Goal: Information Seeking & Learning: Check status

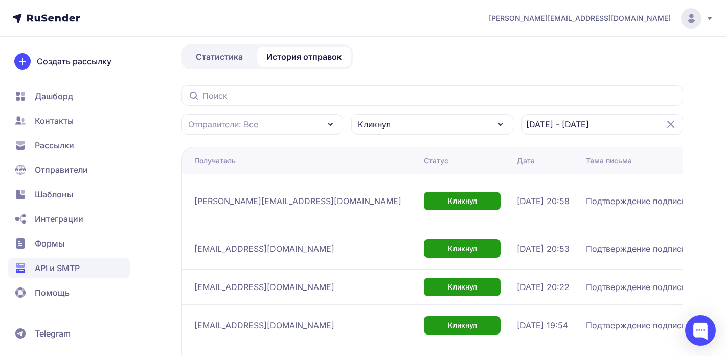
scroll to position [85, 0]
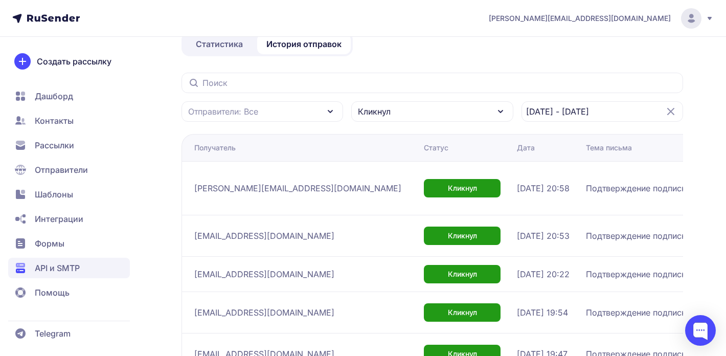
click at [434, 95] on div "Отправители: Все Кликнул 03.09.2025 - 03.09.2025" at bounding box center [433, 97] width 502 height 49
click at [434, 103] on div "Кликнул" at bounding box center [432, 111] width 162 height 20
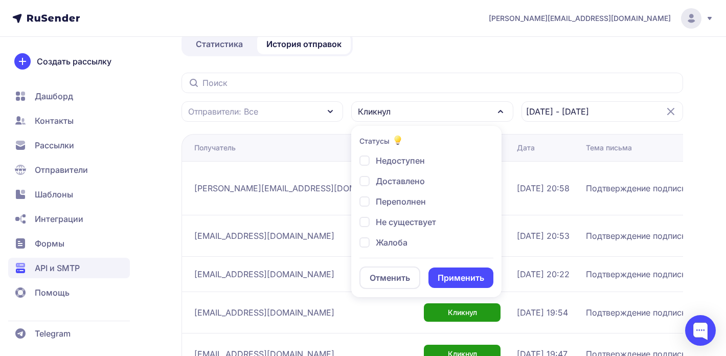
click at [405, 185] on span "Доставлено" at bounding box center [400, 181] width 49 height 12
checkbox input "true"
click at [463, 283] on button "Применить" at bounding box center [461, 278] width 65 height 20
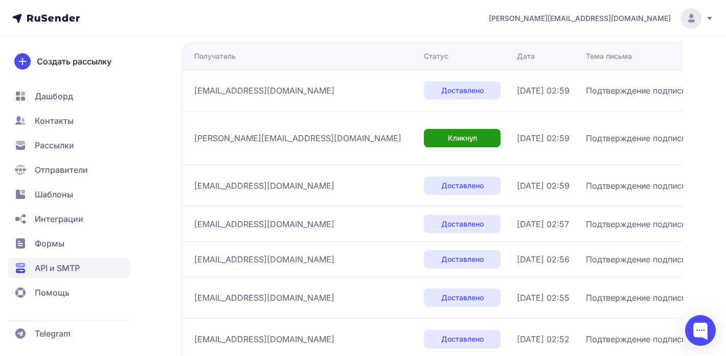
scroll to position [179, 0]
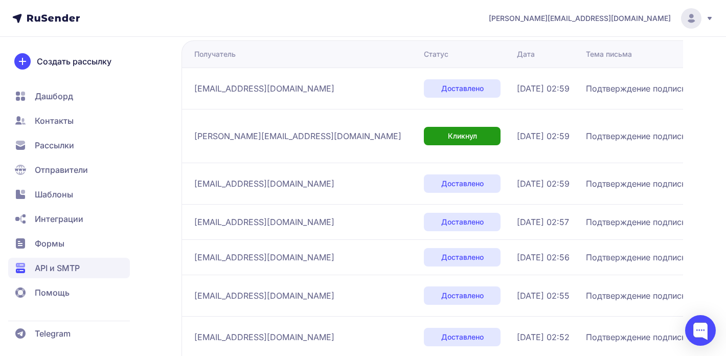
click at [230, 89] on span "sematnopas@web.de" at bounding box center [264, 88] width 140 height 12
copy div "sematnopas@web.de"
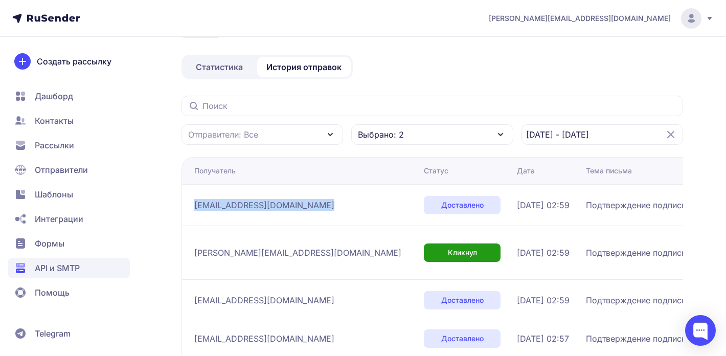
scroll to position [0, 0]
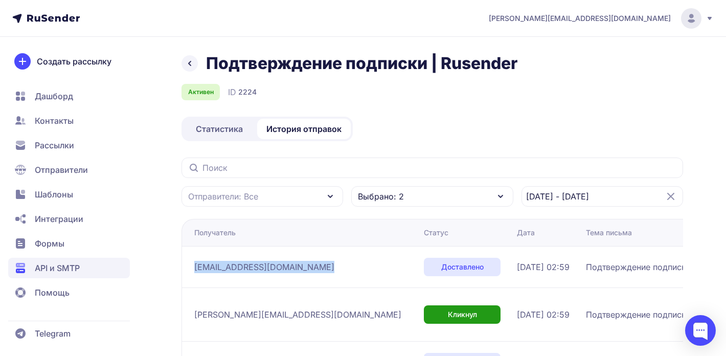
click at [483, 198] on div "Выбрано: 2" at bounding box center [432, 196] width 162 height 20
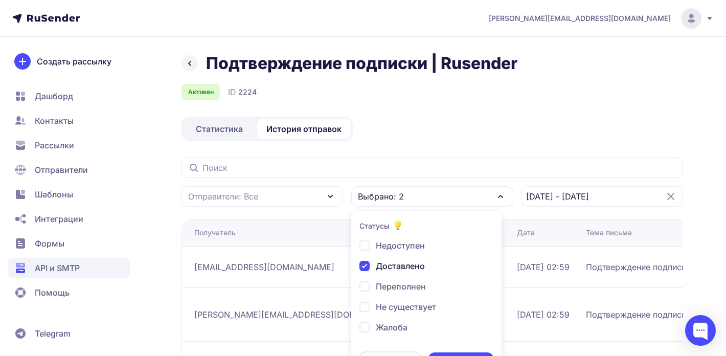
click at [364, 264] on div "Доставлено" at bounding box center [392, 266] width 65 height 12
checkbox input "false"
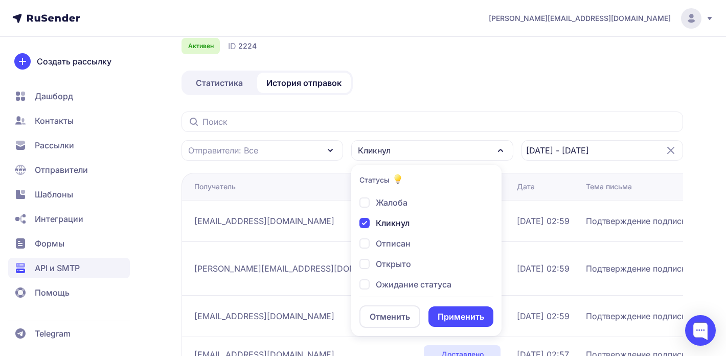
scroll to position [57, 0]
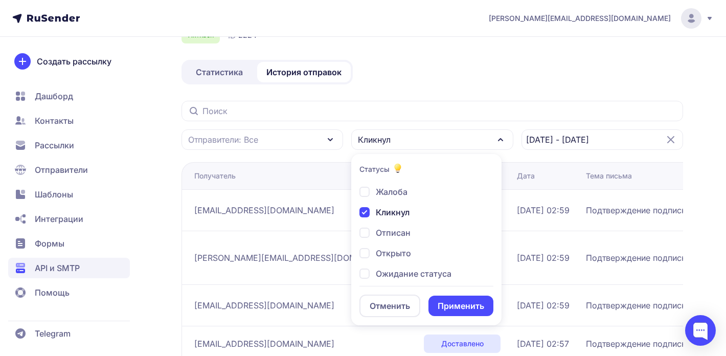
click at [463, 307] on button "Применить" at bounding box center [461, 306] width 65 height 20
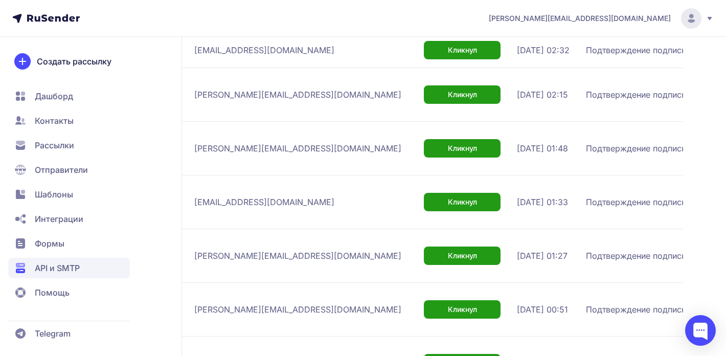
scroll to position [378, 0]
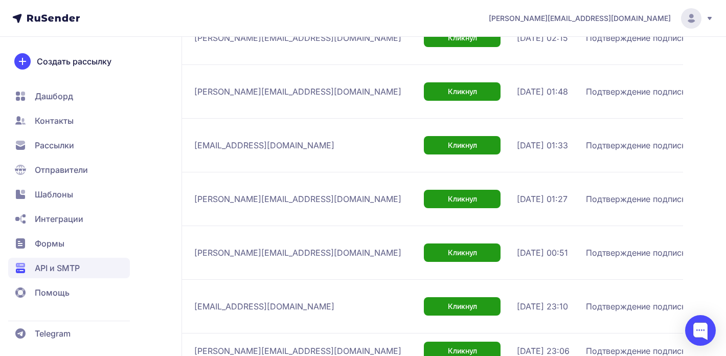
click at [242, 151] on span "jchambers@omiusa.org" at bounding box center [264, 145] width 140 height 12
copy div "jchambers@omiusa.org"
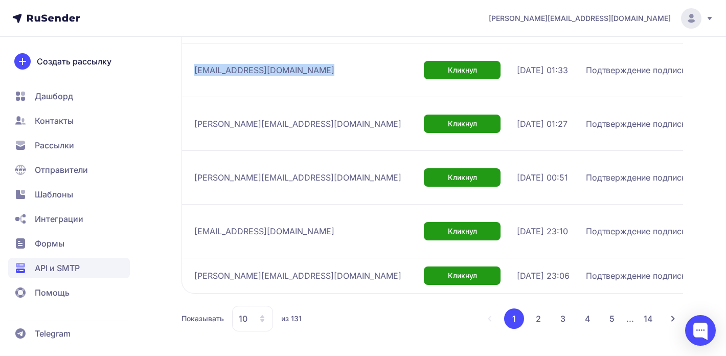
scroll to position [650, 0]
click at [539, 317] on button "2" at bounding box center [538, 318] width 20 height 20
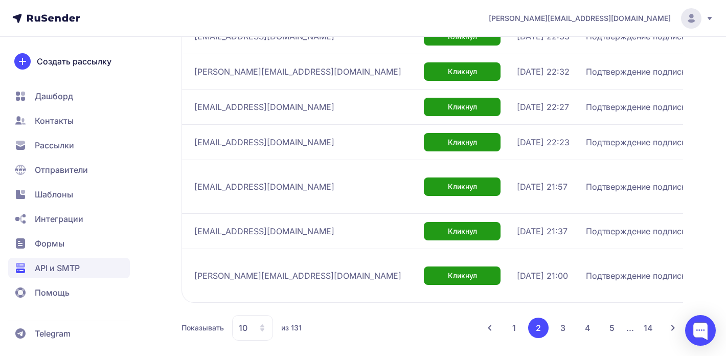
scroll to position [390, 0]
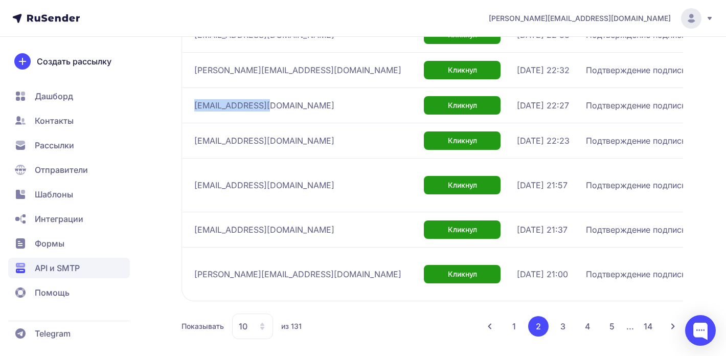
drag, startPoint x: 267, startPoint y: 180, endPoint x: 191, endPoint y: 181, distance: 75.7
click at [191, 123] on td "sjan@uoguelph.ca" at bounding box center [301, 104] width 238 height 35
copy span "sjan@uoguelph.ca"
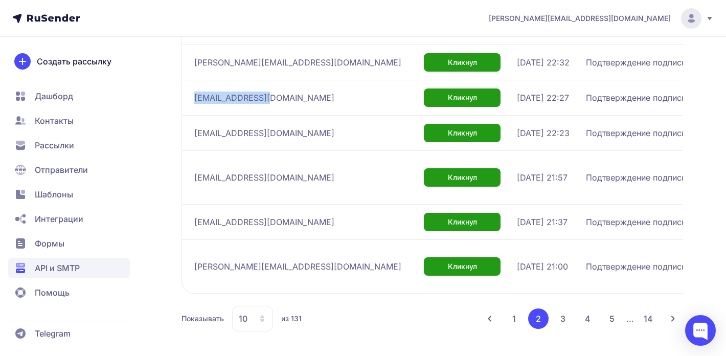
scroll to position [527, 0]
click at [564, 319] on button "3" at bounding box center [563, 318] width 20 height 20
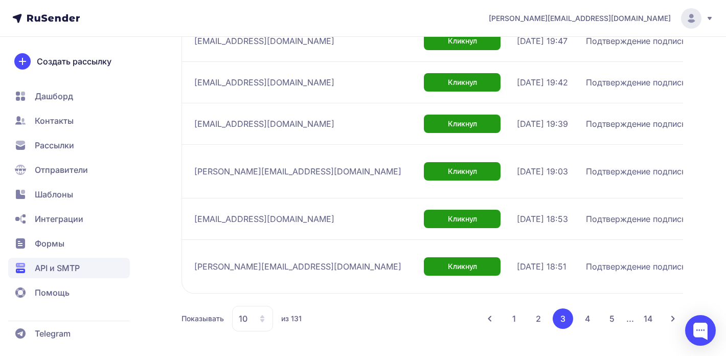
scroll to position [472, 0]
click at [586, 317] on button "4" at bounding box center [587, 318] width 20 height 20
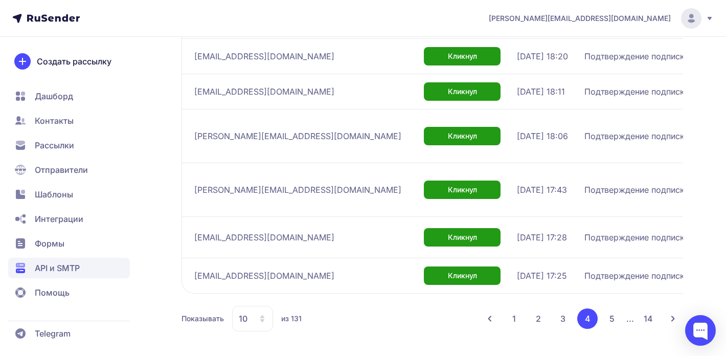
scroll to position [570, 0]
click at [614, 320] on button "5" at bounding box center [612, 318] width 20 height 20
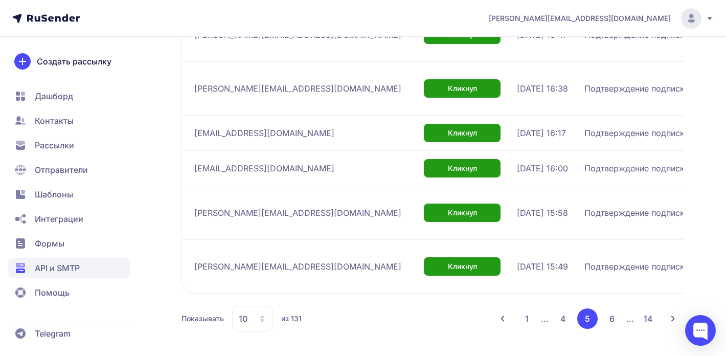
scroll to position [564, 0]
click at [610, 319] on button "6" at bounding box center [612, 318] width 20 height 20
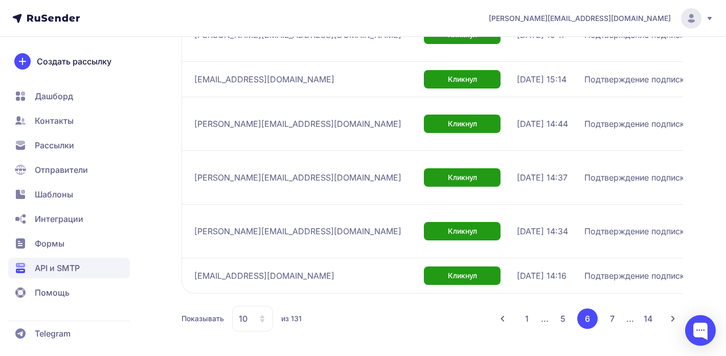
scroll to position [607, 0]
click at [615, 319] on button "7" at bounding box center [612, 318] width 20 height 20
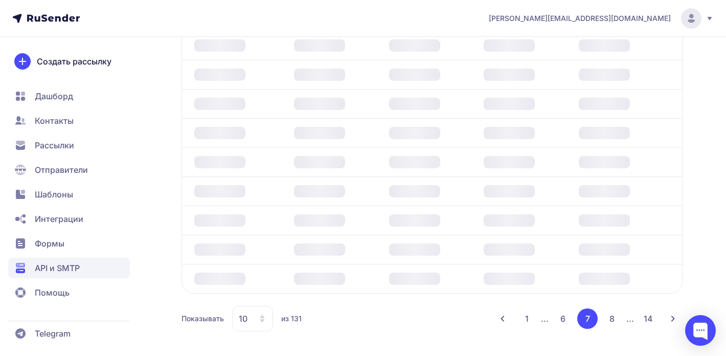
scroll to position [607, 0]
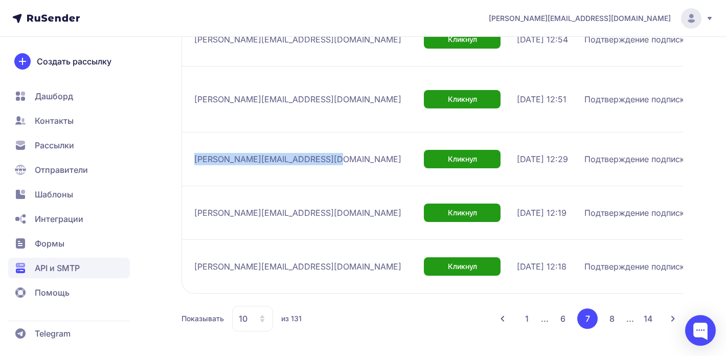
drag, startPoint x: 195, startPoint y: 195, endPoint x: 322, endPoint y: 204, distance: 127.1
click at [322, 186] on td "andrew@parsellfuneralhomes.com" at bounding box center [301, 159] width 238 height 54
copy span "andrew@parsellfuneralhomes.com"
click at [610, 314] on button "8" at bounding box center [612, 318] width 20 height 20
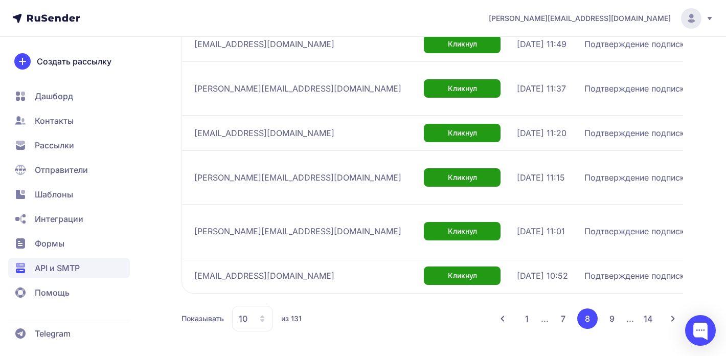
scroll to position [570, 0]
click at [613, 320] on button "9" at bounding box center [612, 318] width 20 height 20
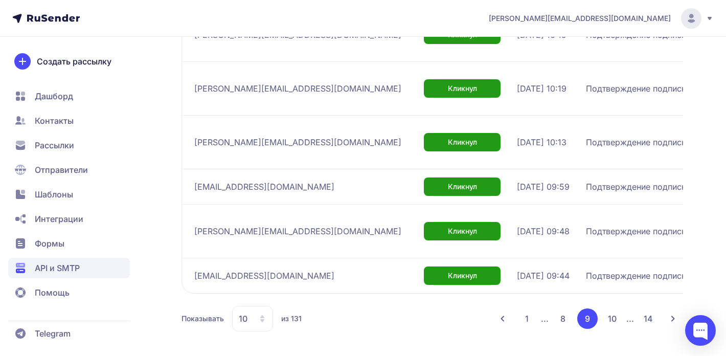
scroll to position [607, 0]
click at [617, 319] on button "10" at bounding box center [612, 318] width 20 height 20
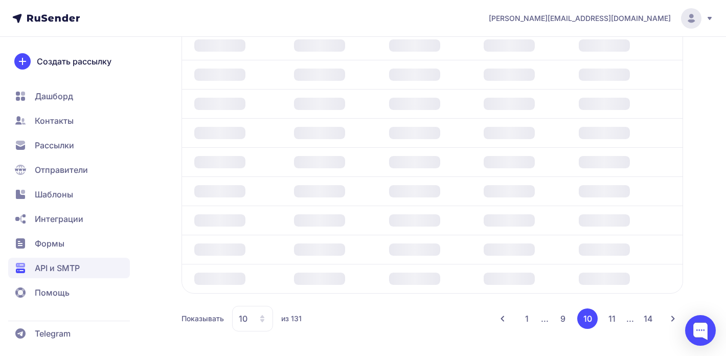
scroll to position [595, 0]
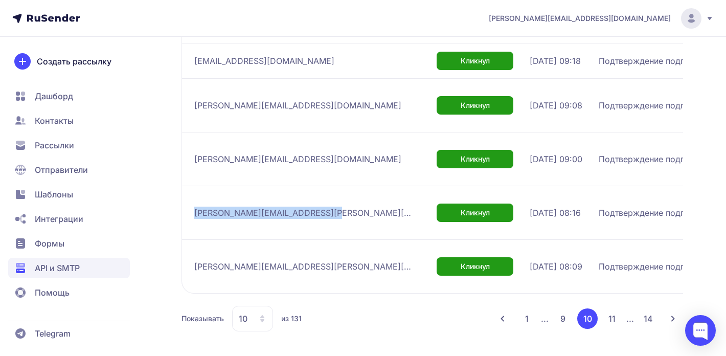
drag, startPoint x: 321, startPoint y: 195, endPoint x: 193, endPoint y: 195, distance: 127.9
click at [193, 195] on td "sharron.arrington@piedmont.org" at bounding box center [307, 213] width 251 height 54
copy span "sharron.arrington@piedmont.org"
click at [611, 316] on button "11" at bounding box center [612, 318] width 20 height 20
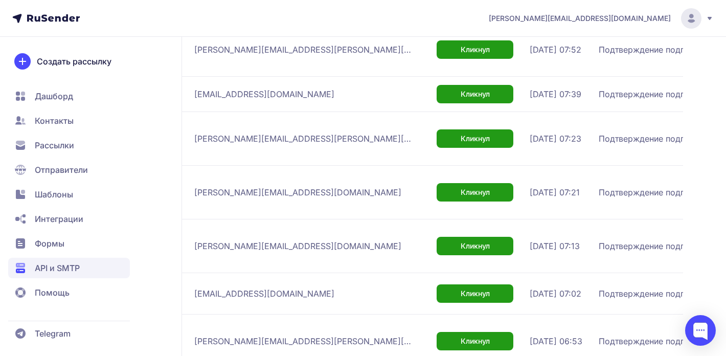
scroll to position [248, 0]
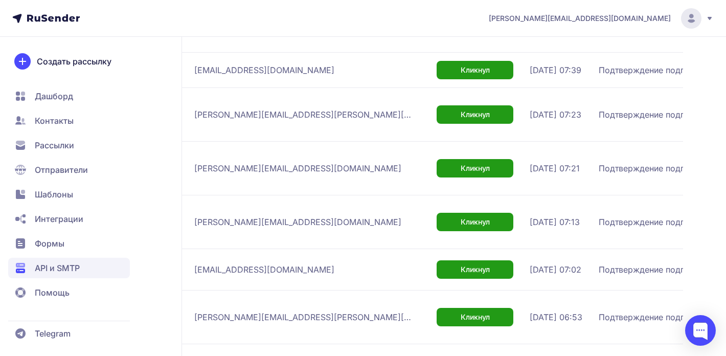
click at [237, 121] on span "elbert.wagner@philips.com" at bounding box center [304, 114] width 220 height 12
copy div "elbert.wagner@philips.com"
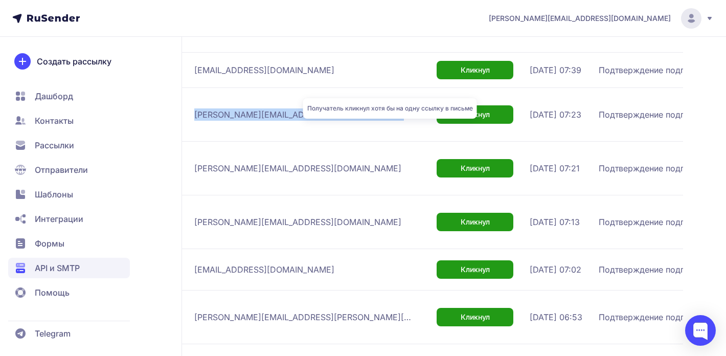
scroll to position [0, 0]
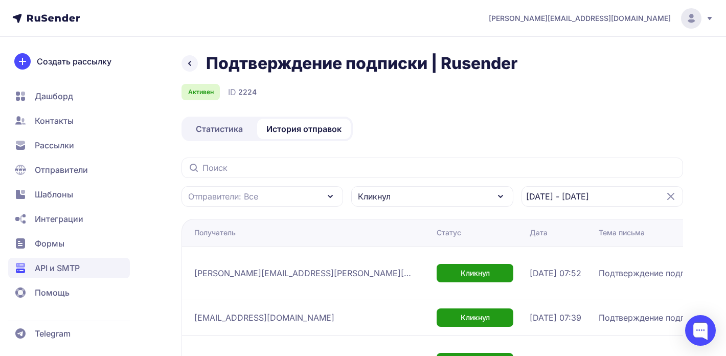
click at [64, 269] on span "API и SMTP" at bounding box center [57, 268] width 45 height 12
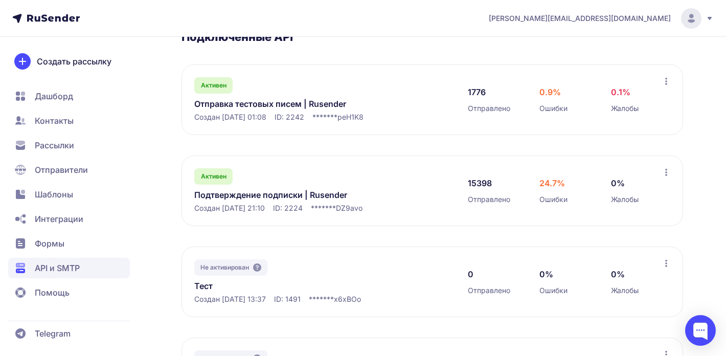
scroll to position [189, 0]
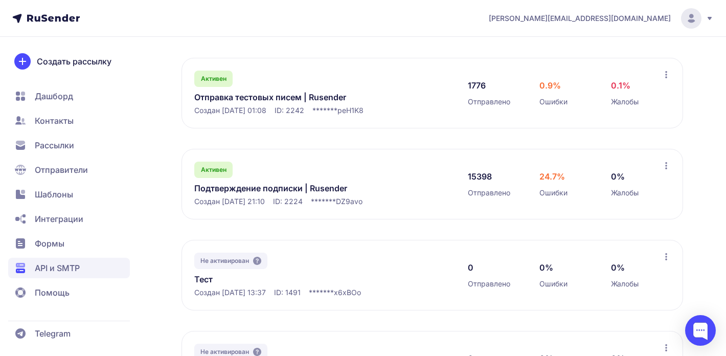
click at [310, 190] on link "Подтверждение подписки | Rusender" at bounding box center [299, 188] width 210 height 12
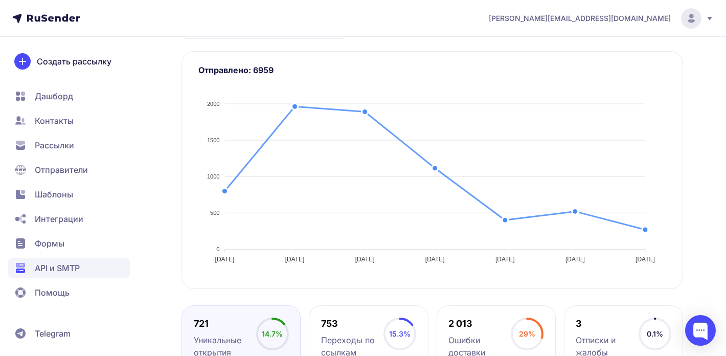
scroll to position [154, 0]
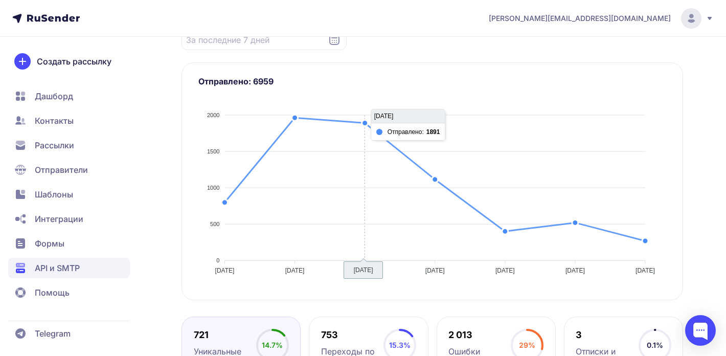
click at [367, 123] on div at bounding box center [432, 190] width 468 height 180
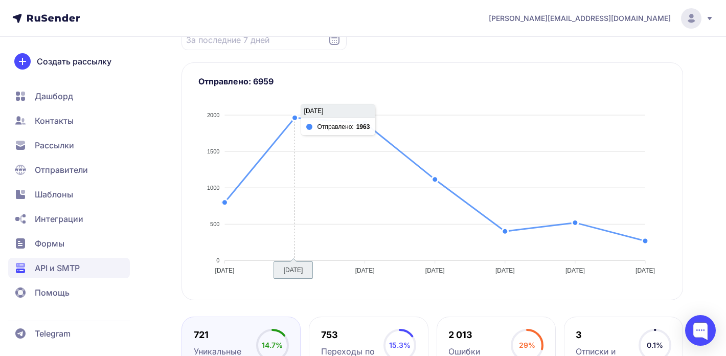
click at [296, 119] on div at bounding box center [432, 190] width 468 height 180
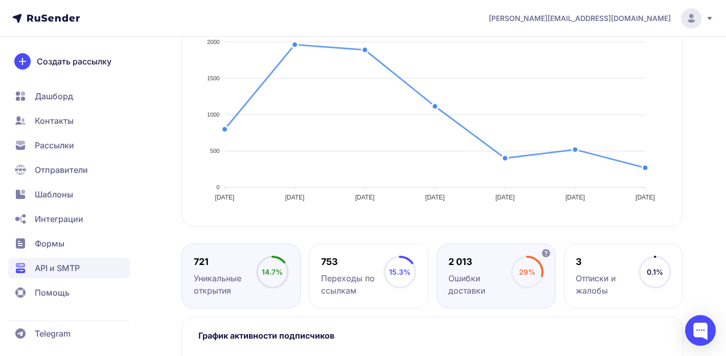
scroll to position [252, 0]
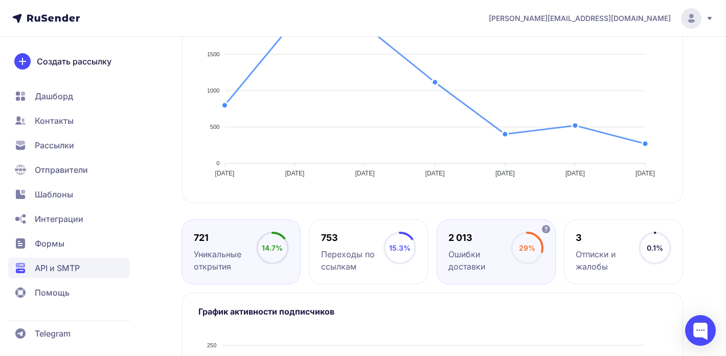
click at [490, 262] on div "Ошибки доставки" at bounding box center [480, 260] width 62 height 25
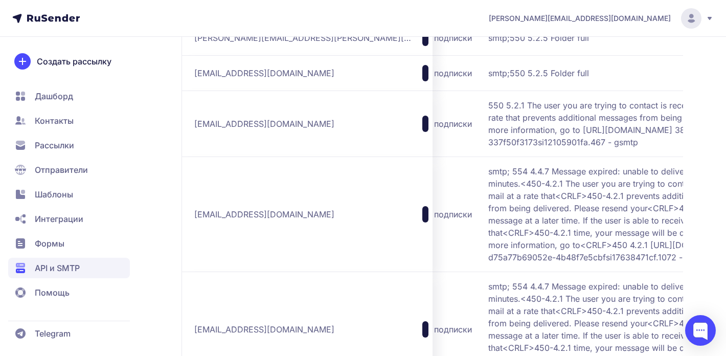
scroll to position [960, 0]
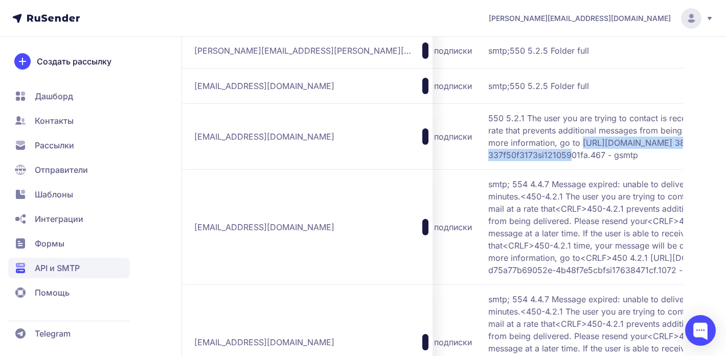
drag, startPoint x: 507, startPoint y: 154, endPoint x: 501, endPoint y: 169, distance: 16.1
click at [501, 161] on span "550 5.2.1 The user you are trying to contact is receiving mail at a rate that p…" at bounding box center [616, 136] width 256 height 49
copy span "https://support.google.com/mail/?p=ReceivingRatePerm"
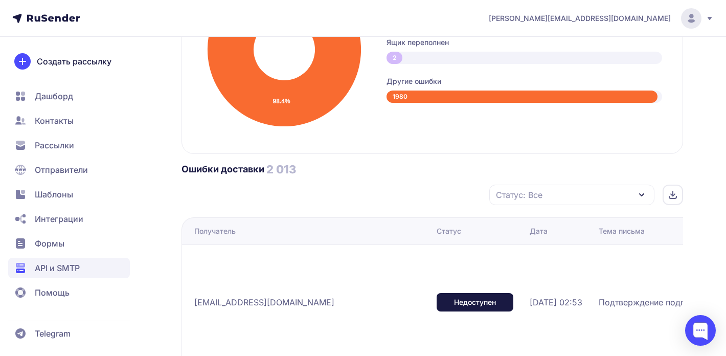
scroll to position [618, 0]
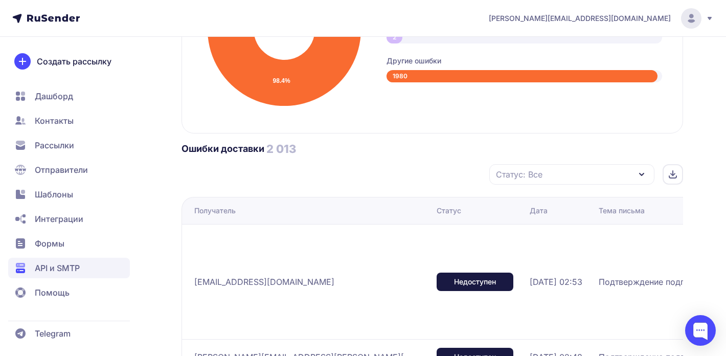
click at [558, 173] on div "Статус: Все" at bounding box center [572, 174] width 165 height 20
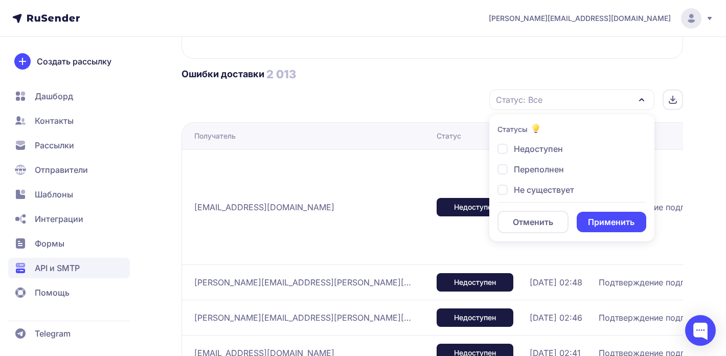
scroll to position [701, 0]
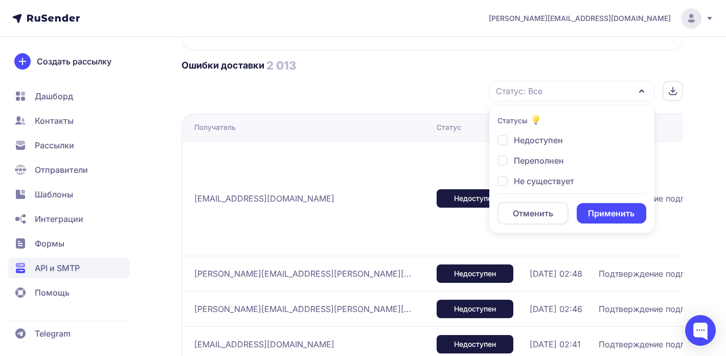
click at [414, 87] on div "Статус: Все Статусы Недоступен Переполнен Не существует Отменить Применить" at bounding box center [433, 91] width 502 height 20
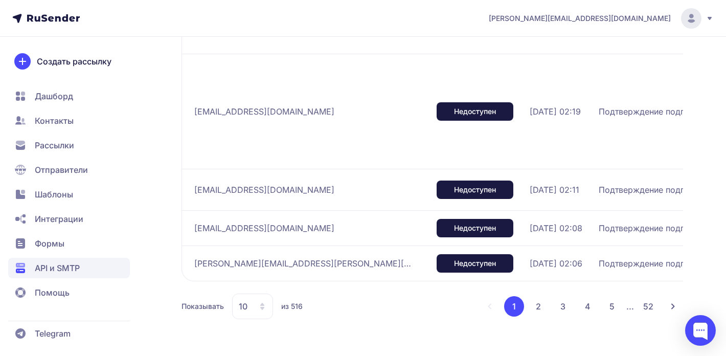
scroll to position [1240, 0]
click at [239, 228] on span "carmine_dalgleish@usgeek.org" at bounding box center [264, 228] width 140 height 12
copy div "carmine_dalgleish@usgeek.org"
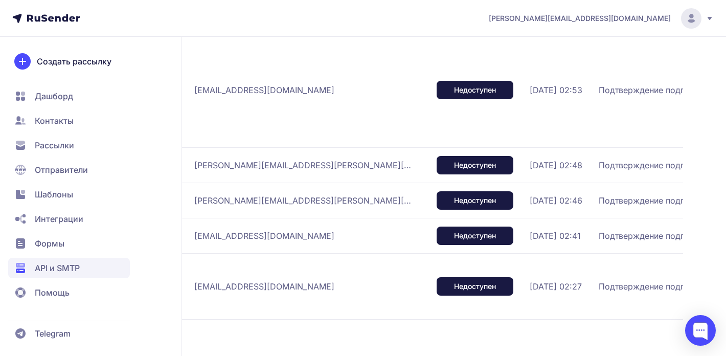
scroll to position [828, 0]
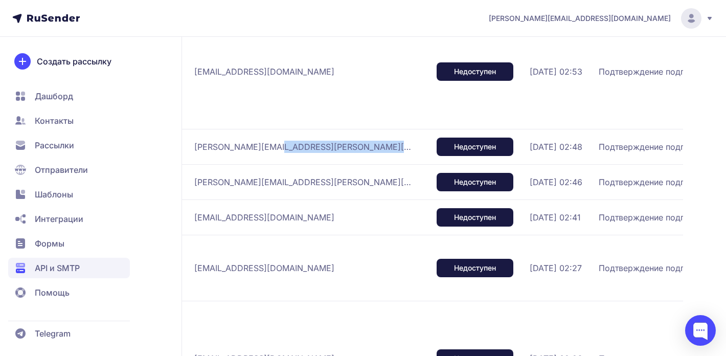
drag, startPoint x: 268, startPoint y: 161, endPoint x: 327, endPoint y: 162, distance: 59.3
click at [327, 155] on div "sharron.arrington@piedmont.org" at bounding box center [311, 147] width 234 height 16
copy div "piedmont.org"
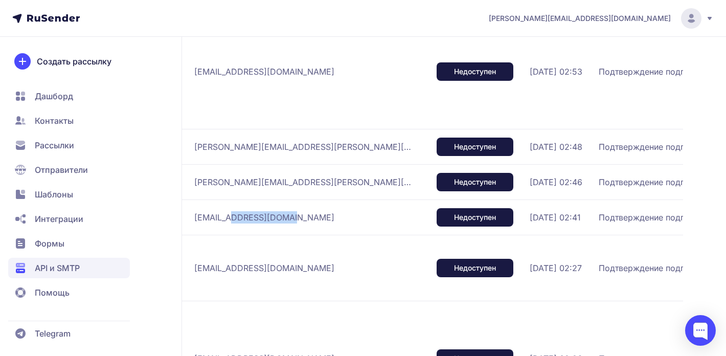
drag, startPoint x: 237, startPoint y: 232, endPoint x: 298, endPoint y: 233, distance: 60.9
click at [298, 226] on div "cwagner@pennreach.org" at bounding box center [311, 217] width 234 height 16
copy span "pennreach.org"
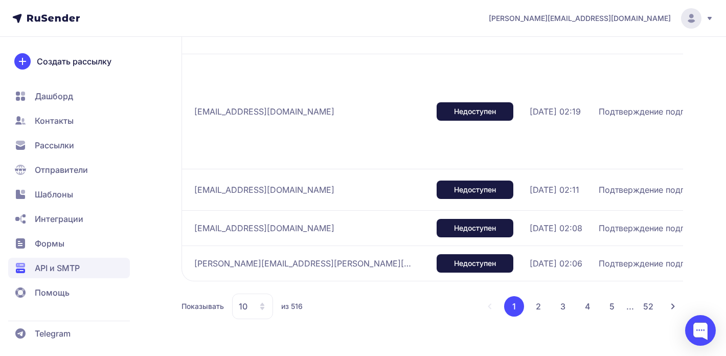
scroll to position [1238, 0]
drag, startPoint x: 273, startPoint y: 231, endPoint x: 314, endPoint y: 230, distance: 41.4
click at [316, 230] on div "carmine_dalgleish@usgeek.org" at bounding box center [311, 228] width 234 height 16
